Goal: Transaction & Acquisition: Purchase product/service

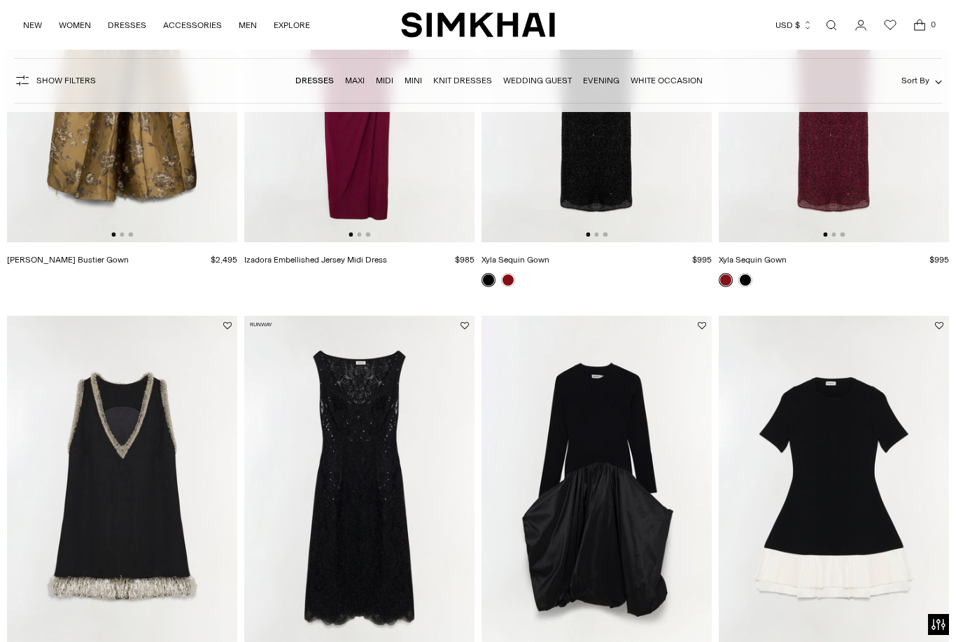
scroll to position [1279, 0]
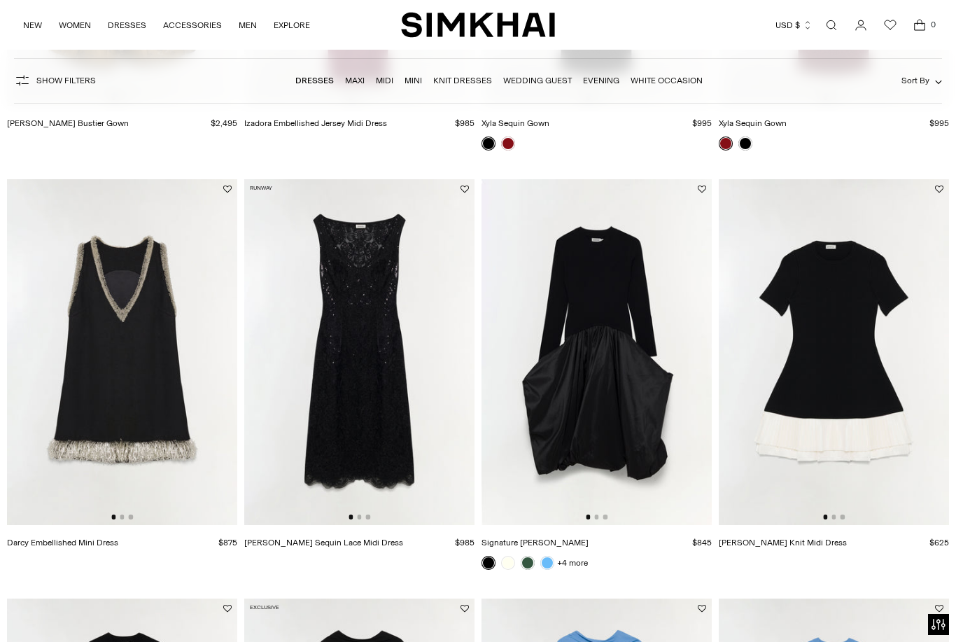
click at [643, 425] on img at bounding box center [597, 352] width 230 height 346
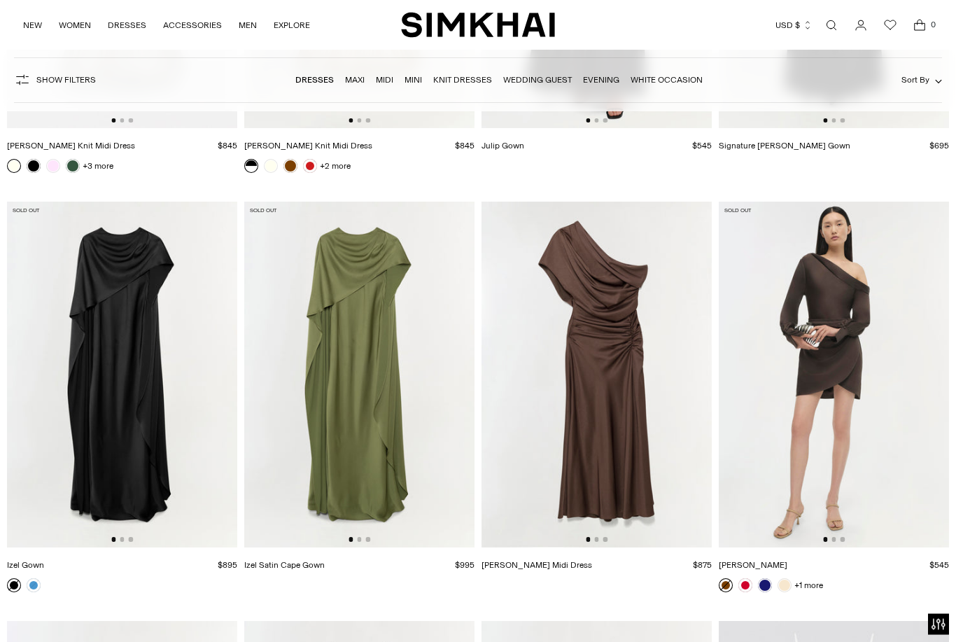
scroll to position [14647, 0]
click at [419, 458] on img at bounding box center [359, 375] width 230 height 346
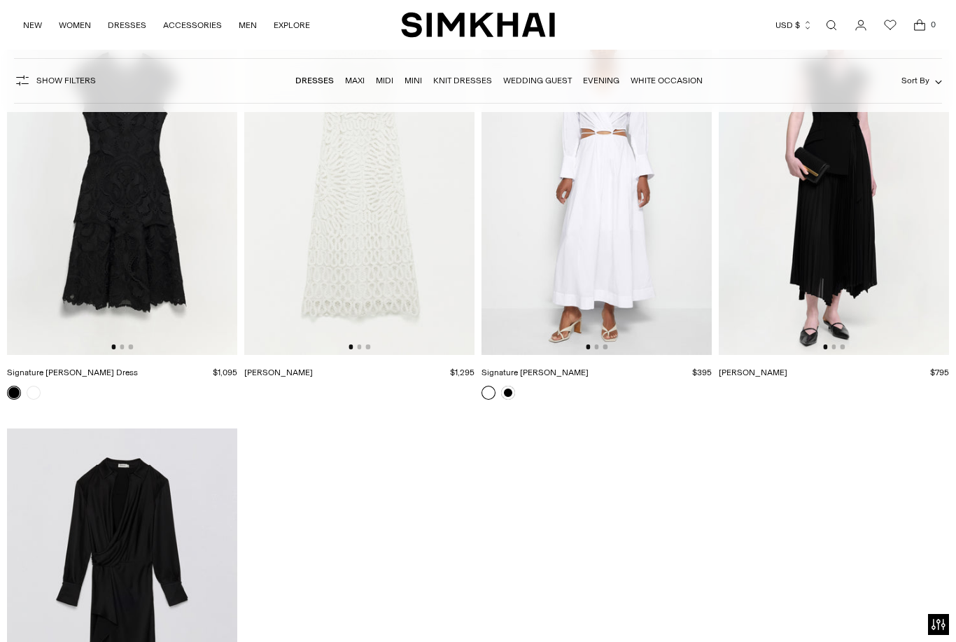
scroll to position [18128, 0]
